Goal: Information Seeking & Learning: Find specific fact

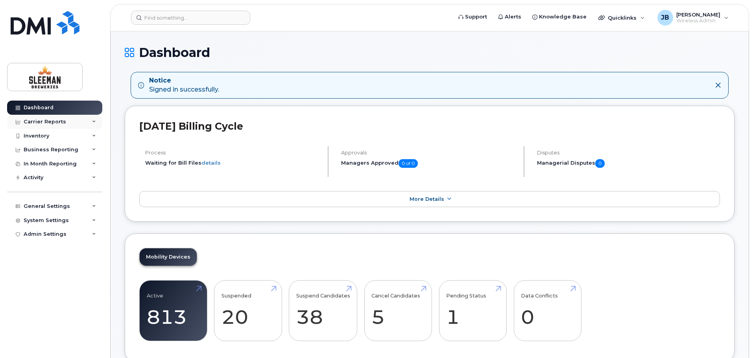
click at [94, 122] on icon at bounding box center [94, 122] width 4 height 4
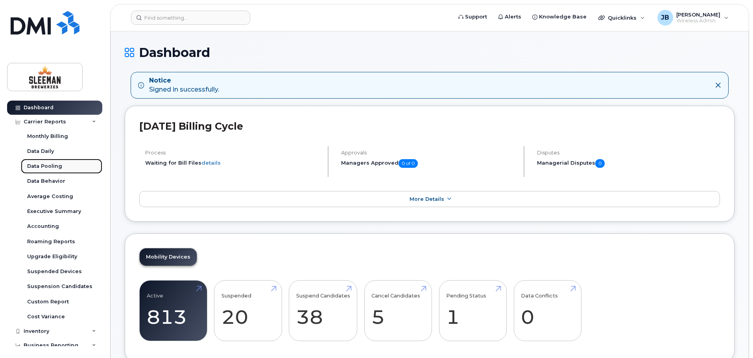
click at [53, 166] on div "Data Pooling" at bounding box center [44, 166] width 35 height 7
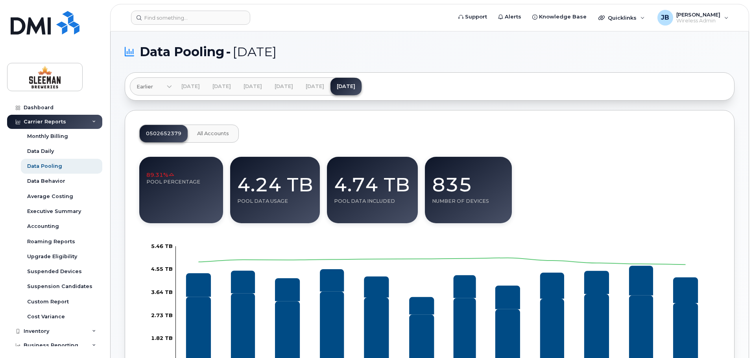
click at [593, 192] on div "89.31% Pool Percentage 4.24 TB Pool data usage 4.74 TB Pool data included 835 N…" at bounding box center [429, 190] width 581 height 66
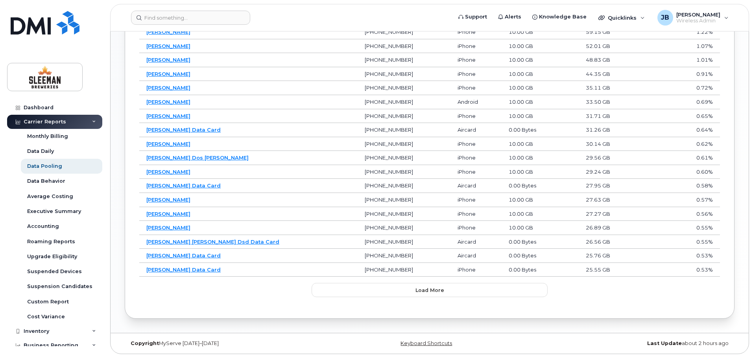
scroll to position [442, 0]
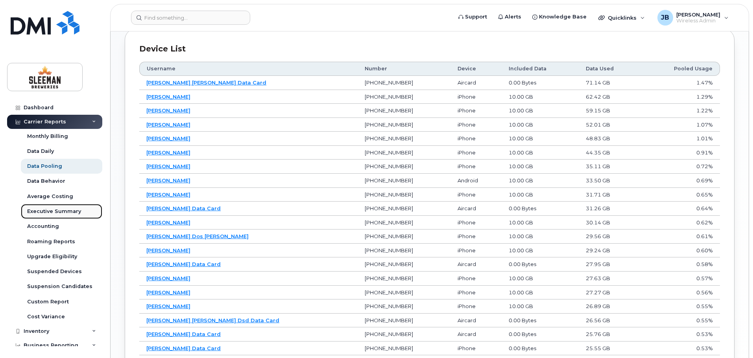
click at [52, 212] on div "Executive Summary" at bounding box center [54, 211] width 54 height 7
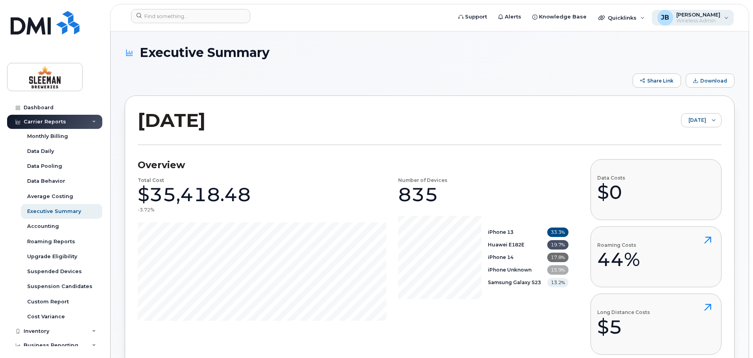
click at [722, 22] on div "JB Jose Benedith Wireless Admin" at bounding box center [693, 18] width 82 height 16
click at [571, 18] on span "Knowledge Base" at bounding box center [563, 17] width 48 height 8
click at [487, 18] on span "Support" at bounding box center [476, 17] width 22 height 8
click at [43, 164] on div "Data Pooling" at bounding box center [44, 166] width 35 height 7
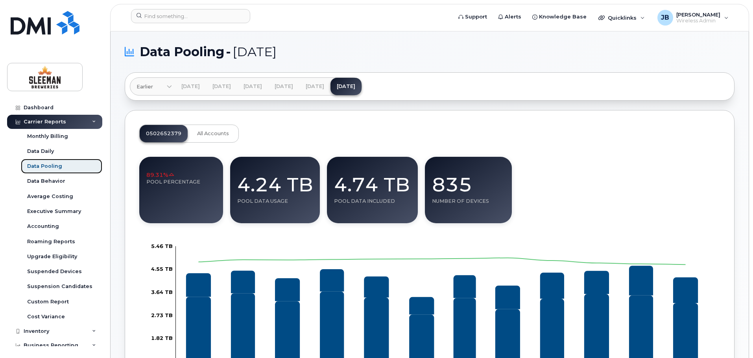
scroll to position [39, 0]
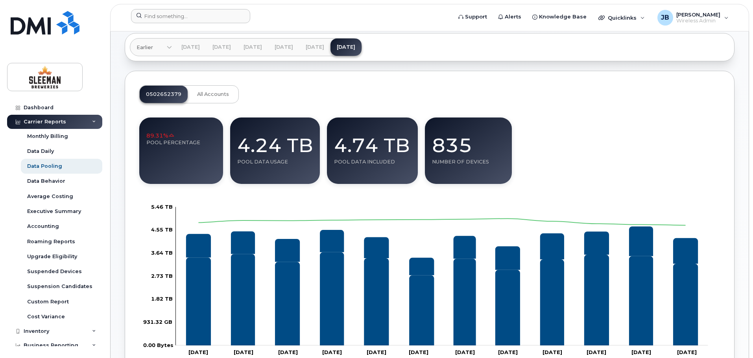
click at [286, 14] on form at bounding box center [288, 16] width 315 height 14
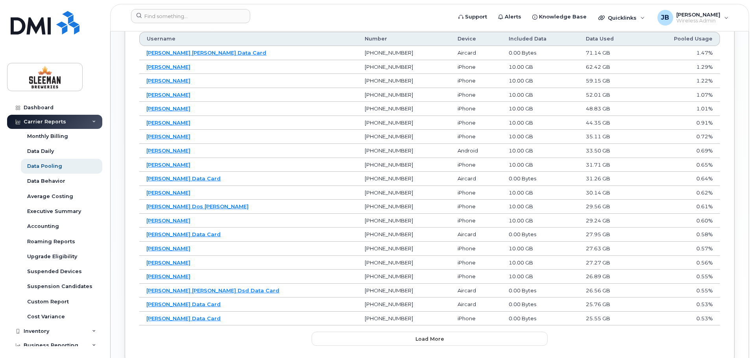
scroll to position [511, 0]
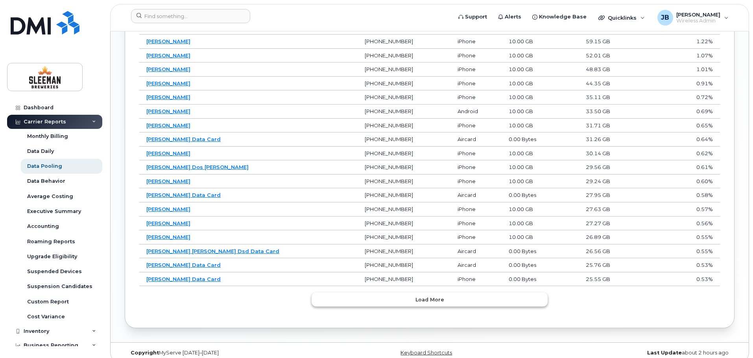
click at [396, 298] on button "Load more" at bounding box center [429, 300] width 236 height 14
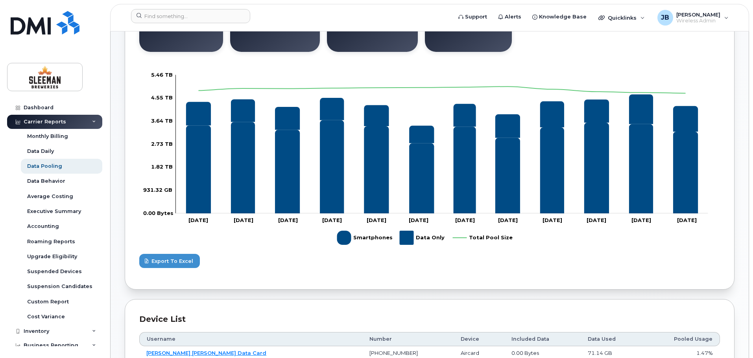
scroll to position [211, 0]
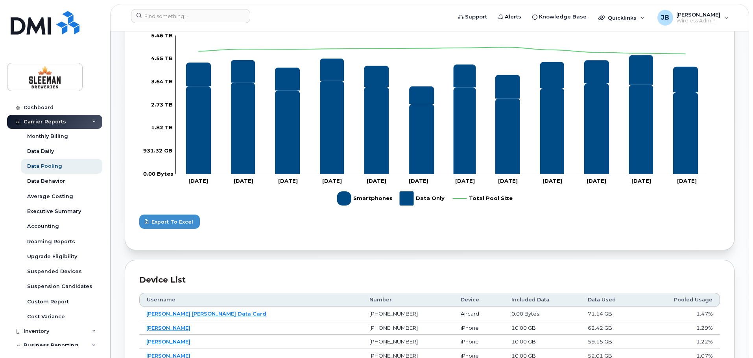
click at [92, 123] on icon at bounding box center [94, 122] width 4 height 4
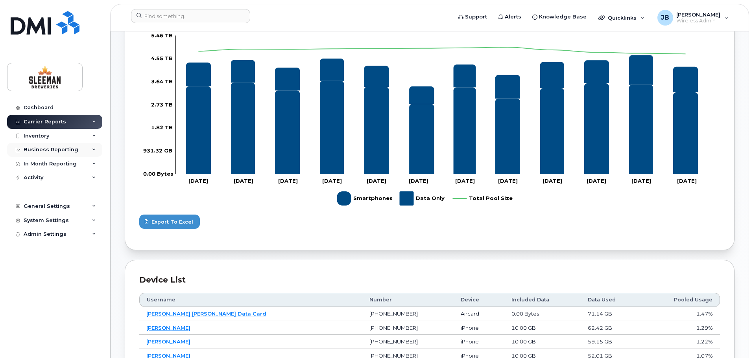
click at [93, 150] on icon at bounding box center [94, 150] width 4 height 4
click at [92, 164] on div "In Month Reporting" at bounding box center [54, 164] width 95 height 14
click at [285, 210] on div "89.31% Pool Percentage 4.24 TB Pool data usage 4.74 TB Pool data included 835 N…" at bounding box center [429, 87] width 581 height 297
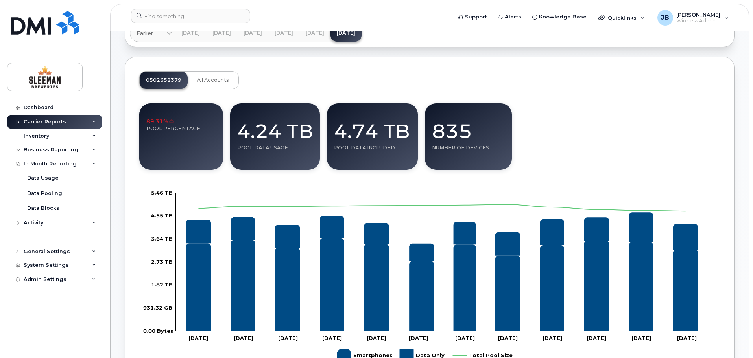
scroll to position [0, 0]
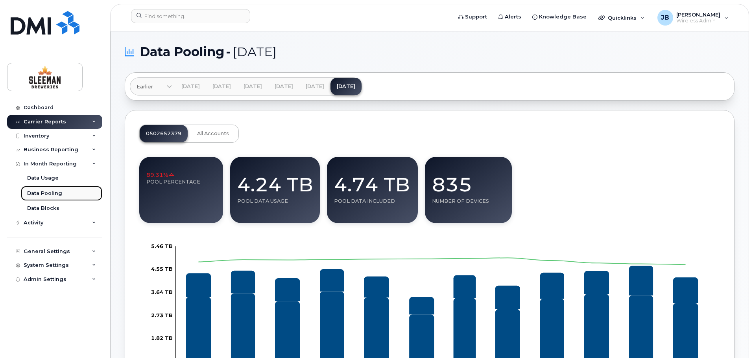
click at [45, 190] on div "Data Pooling" at bounding box center [44, 193] width 35 height 7
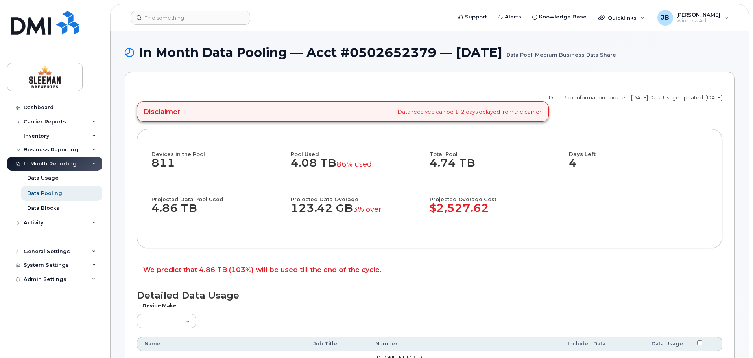
click at [475, 262] on div "We predict that 4.86 TB (103%) will be used till the end of the cycle." at bounding box center [429, 271] width 585 height 23
click at [92, 122] on div "Carrier Reports" at bounding box center [54, 122] width 95 height 14
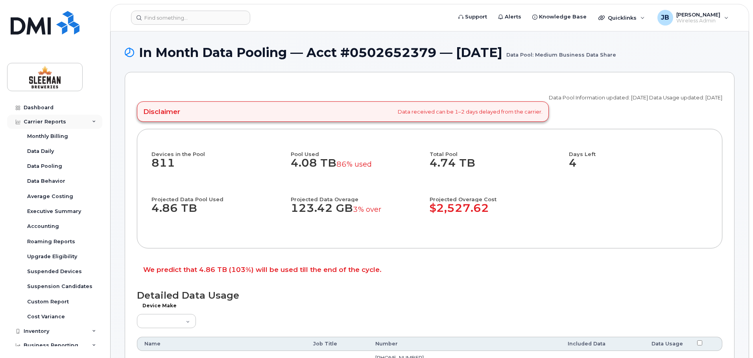
click at [92, 122] on icon at bounding box center [94, 122] width 4 height 4
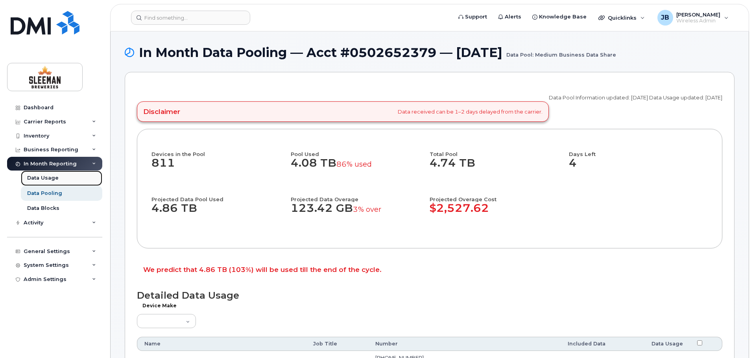
click at [50, 178] on div "Data Usage" at bounding box center [42, 178] width 31 height 7
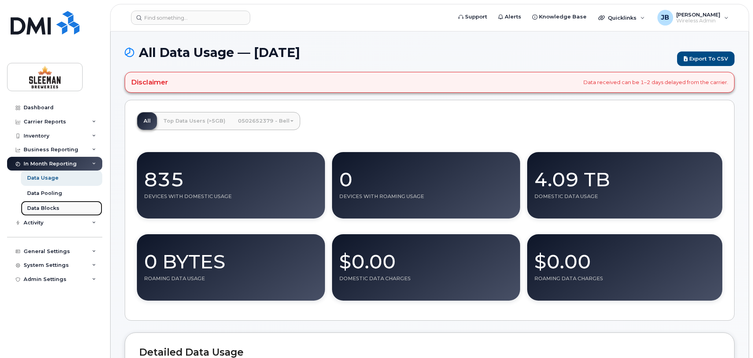
click at [48, 206] on div "Data Blocks" at bounding box center [43, 208] width 32 height 7
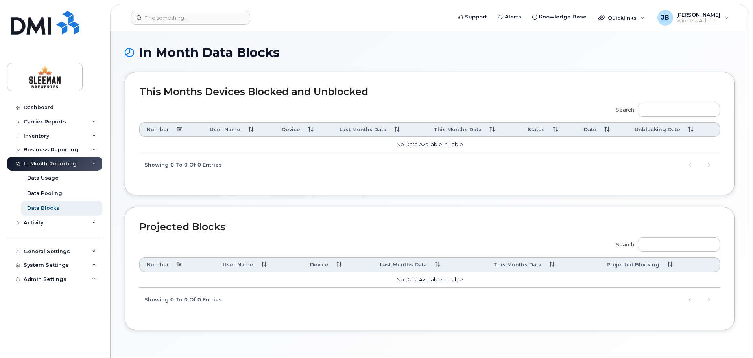
drag, startPoint x: 359, startPoint y: 43, endPoint x: 359, endPoint y: 39, distance: 4.3
click at [360, 40] on div "In Month Data Blocks This Months Devices Blocked and Unblocked Search: Number U…" at bounding box center [430, 193] width 638 height 325
click at [446, 24] on form at bounding box center [288, 18] width 315 height 14
click at [486, 17] on span "Support" at bounding box center [476, 17] width 22 height 8
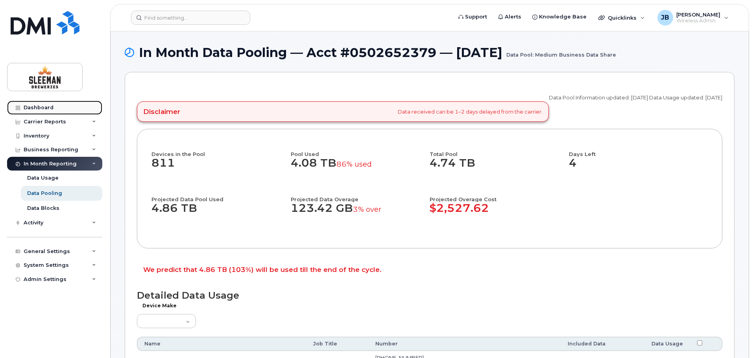
click at [44, 107] on div "Dashboard" at bounding box center [39, 108] width 30 height 6
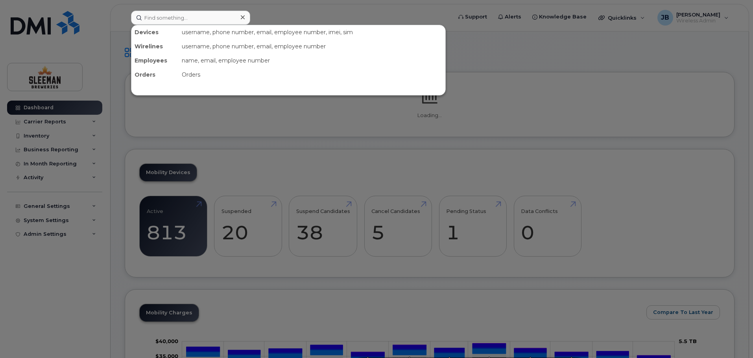
click at [194, 21] on input at bounding box center [190, 18] width 119 height 14
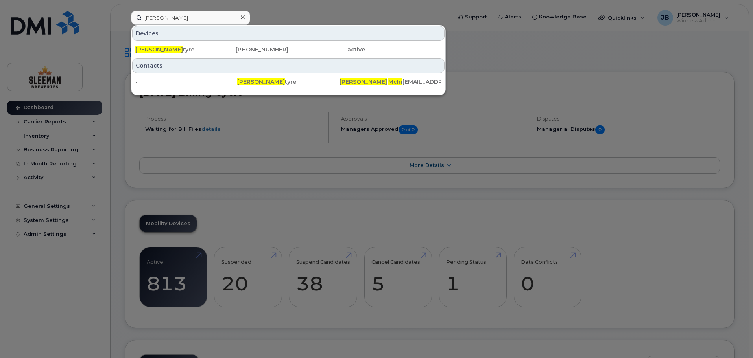
type input "jim mcin"
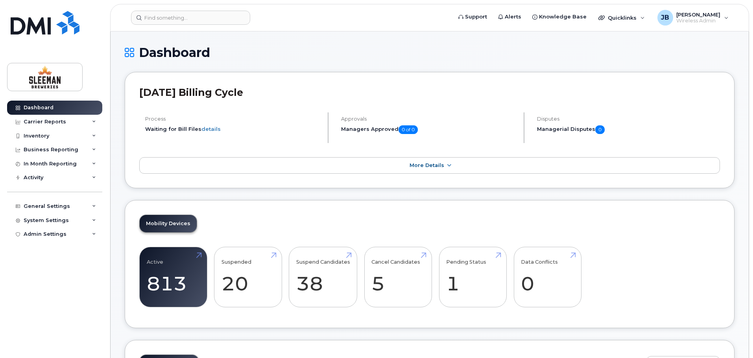
click at [276, 60] on div "Dashboard" at bounding box center [430, 59] width 610 height 26
click at [485, 14] on span "Support" at bounding box center [476, 17] width 22 height 8
click at [92, 163] on icon at bounding box center [94, 164] width 4 height 4
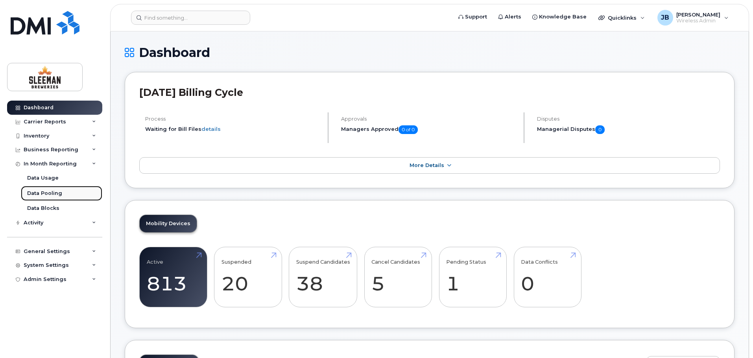
click at [44, 192] on div "Data Pooling" at bounding box center [44, 193] width 35 height 7
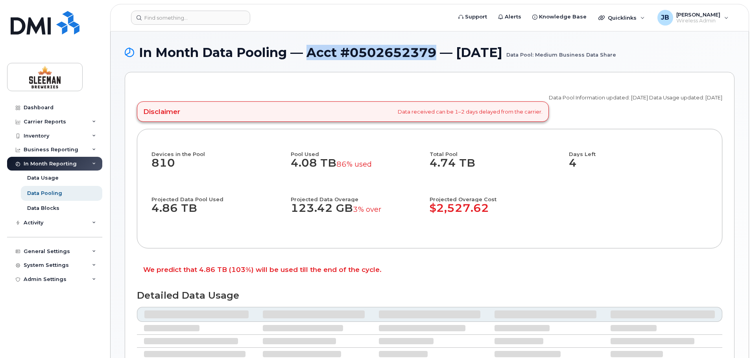
drag, startPoint x: 308, startPoint y: 52, endPoint x: 438, endPoint y: 53, distance: 129.8
click at [438, 53] on h1 "In Month Data Pooling — Acct #0502652379 — [DATE] Data Pool: Medium Business Da…" at bounding box center [430, 53] width 610 height 14
copy h1 "Acct #0502652379"
